Goal: Information Seeking & Learning: Learn about a topic

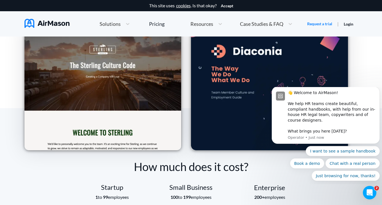
scroll to position [841, 0]
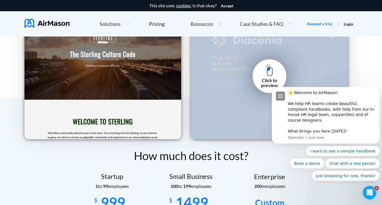
click at [265, 77] on link "Click to preview" at bounding box center [270, 76] width 34 height 34
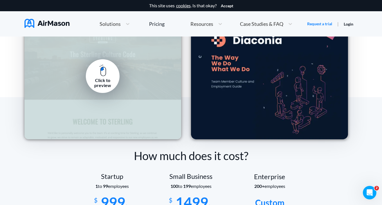
click at [97, 82] on div "Click to preview" at bounding box center [102, 83] width 25 height 10
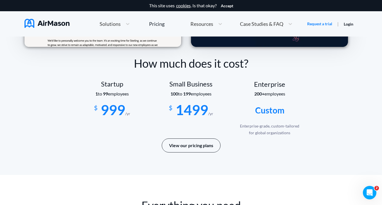
scroll to position [934, 0]
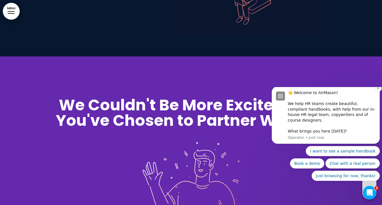
click at [312, 95] on div "👋 Welcome to AirMason! We help HR teams create beautiful, compliant handbooks, …" at bounding box center [326, 115] width 108 height 57
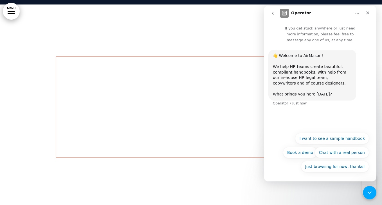
scroll to position [815, 0]
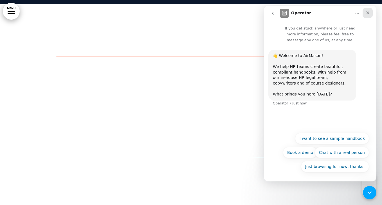
click at [371, 10] on div "Close" at bounding box center [367, 13] width 10 height 10
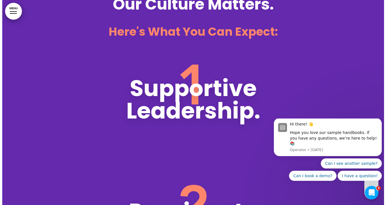
scroll to position [1747, 0]
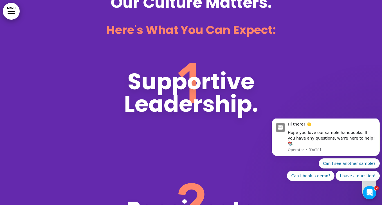
click at [12, 18] on link "MENU" at bounding box center [11, 11] width 17 height 17
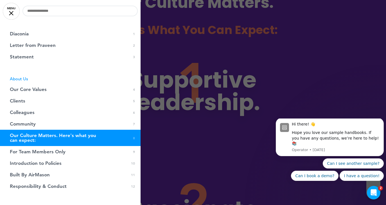
scroll to position [43, 0]
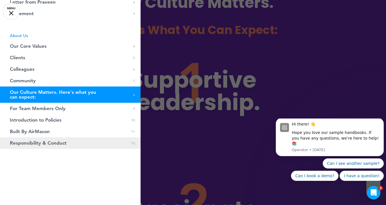
click at [30, 145] on span "Responsibility & Conduct" at bounding box center [38, 143] width 57 height 5
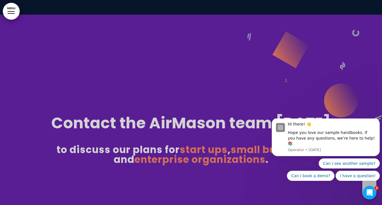
scroll to position [3480, 0]
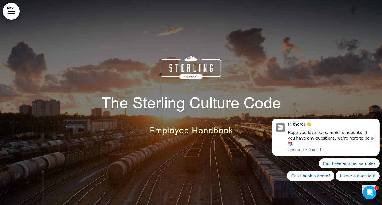
click at [325, 102] on h1 "The Sterling Culture Code" at bounding box center [190, 103] width 281 height 15
click at [377, 121] on icon "Dismiss notification" at bounding box center [378, 119] width 3 height 3
